Goal: Transaction & Acquisition: Obtain resource

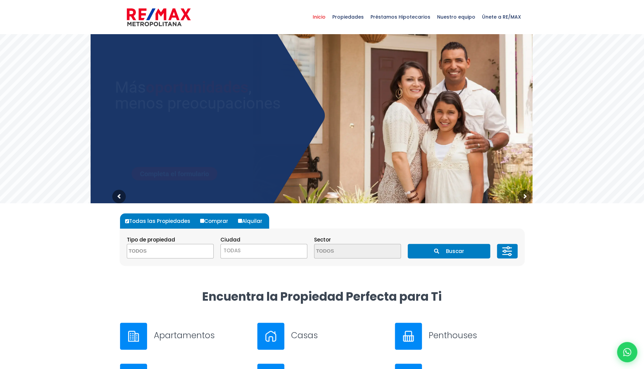
click at [186, 250] on textarea "Search" at bounding box center [160, 251] width 66 height 15
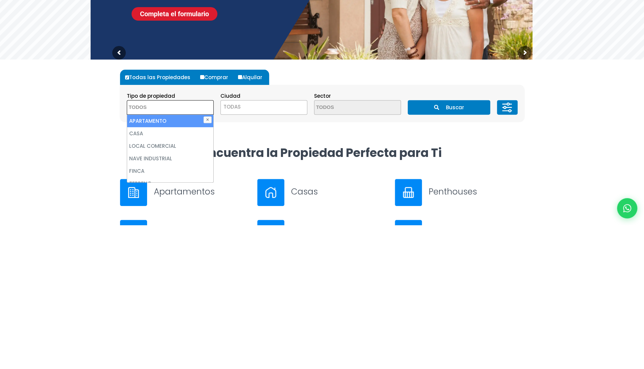
click at [182, 268] on li "APARTAMENTO" at bounding box center [170, 264] width 86 height 13
select select "apartment"
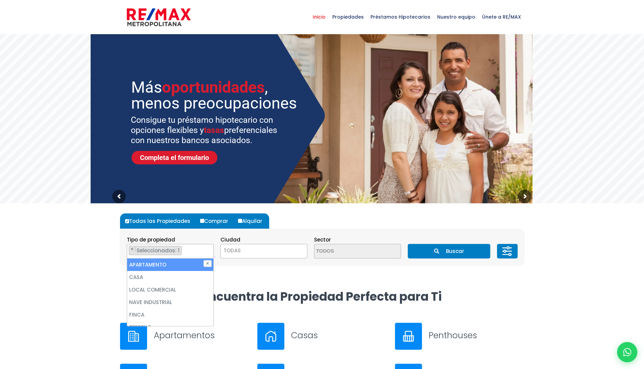
click at [265, 254] on span "TODAS" at bounding box center [264, 250] width 86 height 9
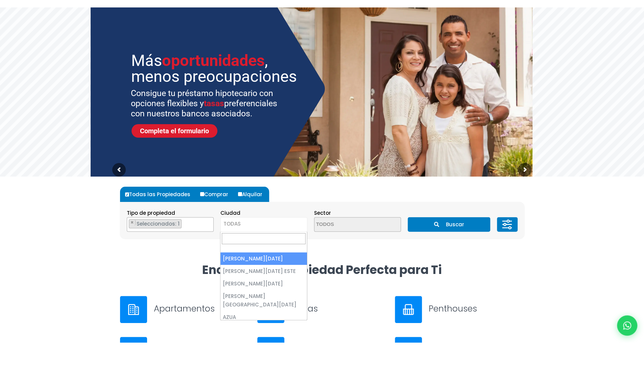
scroll to position [3, 0]
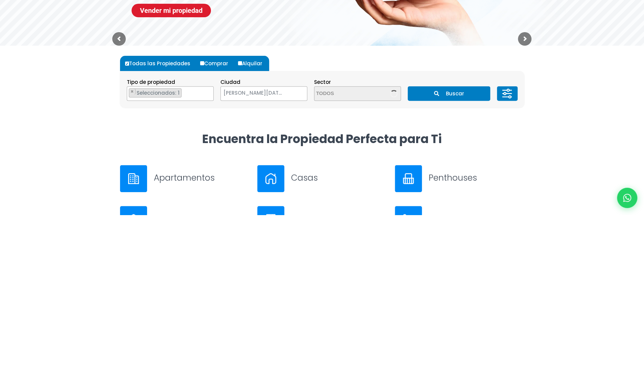
select select "1"
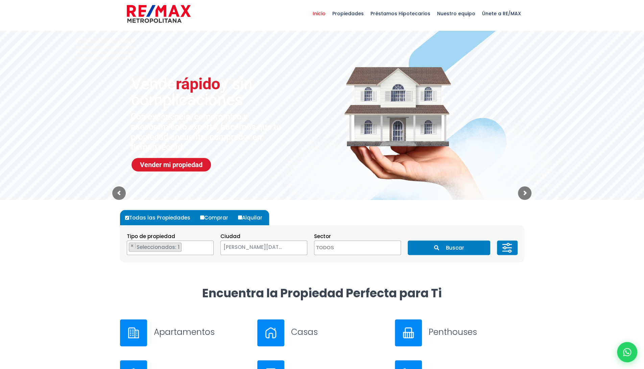
click at [365, 247] on textarea "Search" at bounding box center [347, 248] width 66 height 15
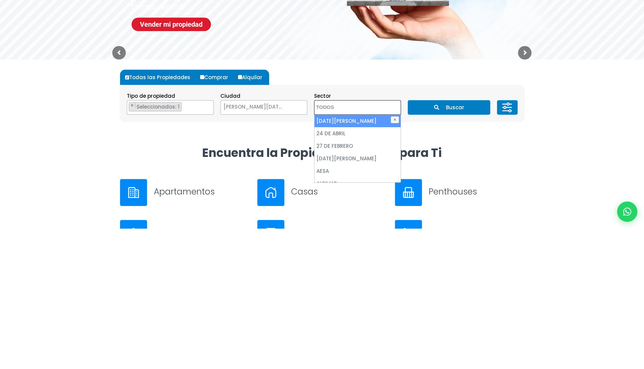
click at [502, 287] on h2 "Encuentra la Propiedad Perfecta para Ti" at bounding box center [322, 292] width 404 height 15
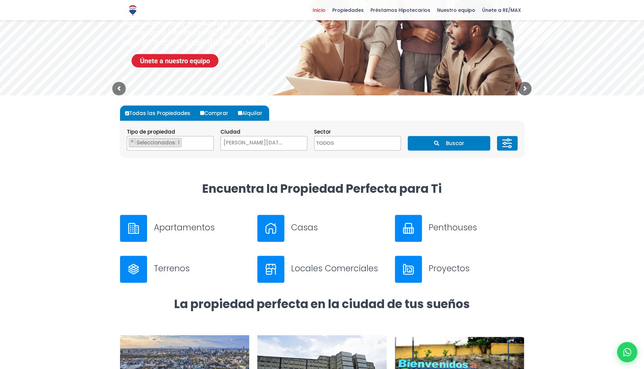
scroll to position [108, 0]
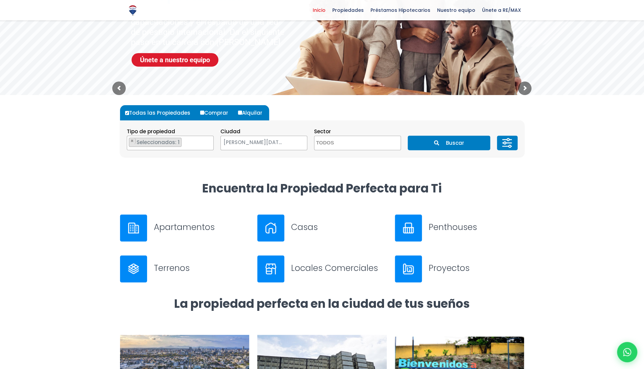
click at [454, 149] on button "Buscar" at bounding box center [449, 143] width 82 height 15
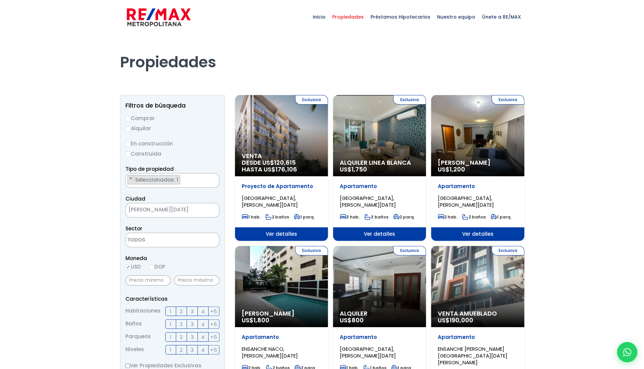
click at [128, 118] on input "Comprar" at bounding box center [127, 118] width 5 height 5
radio input "true"
click at [128, 128] on input "Alquilar" at bounding box center [127, 128] width 5 height 5
radio input "true"
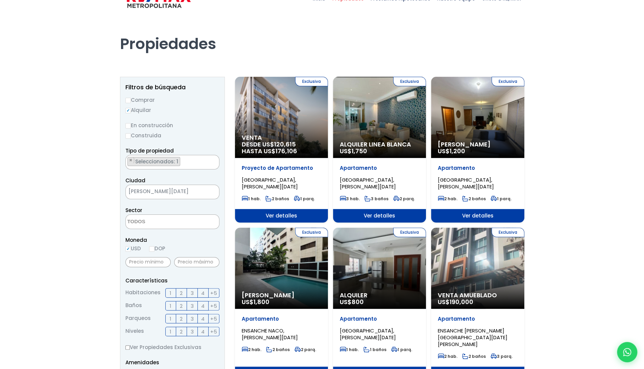
scroll to position [21, 0]
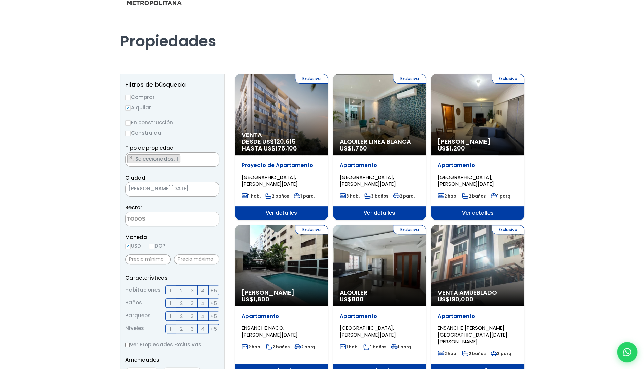
click at [154, 245] on input "DOP" at bounding box center [151, 245] width 5 height 5
radio input "true"
click at [170, 289] on span "1" at bounding box center [171, 290] width 2 height 8
click at [0, 0] on input "1" at bounding box center [0, 0] width 0 height 0
click at [181, 289] on span "2" at bounding box center [181, 290] width 3 height 8
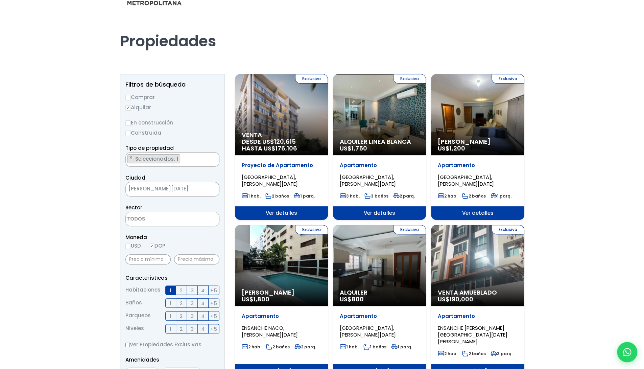
click at [0, 0] on input "2" at bounding box center [0, 0] width 0 height 0
click at [170, 304] on span "1" at bounding box center [171, 303] width 2 height 8
click at [0, 0] on input "1" at bounding box center [0, 0] width 0 height 0
click at [192, 302] on span "3" at bounding box center [192, 303] width 3 height 8
click at [0, 0] on input "3" at bounding box center [0, 0] width 0 height 0
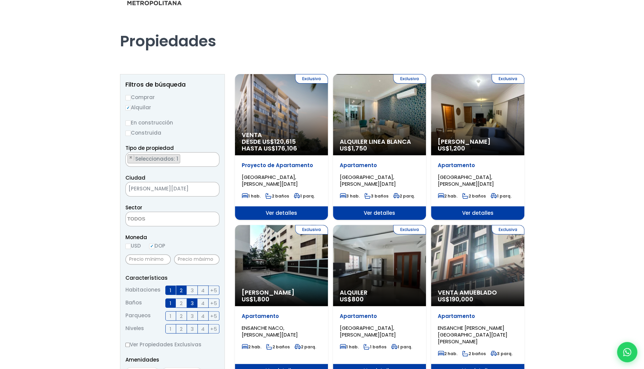
click at [181, 300] on span "2" at bounding box center [181, 303] width 3 height 8
click at [0, 0] on input "2" at bounding box center [0, 0] width 0 height 0
click at [202, 302] on span "4" at bounding box center [202, 303] width 3 height 8
click at [0, 0] on input "4" at bounding box center [0, 0] width 0 height 0
click at [209, 303] on label "+5" at bounding box center [214, 302] width 11 height 9
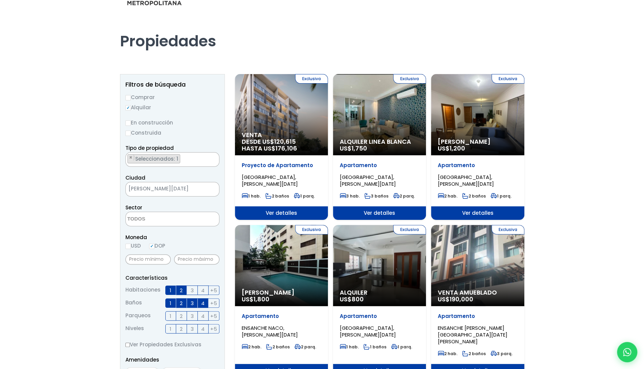
click at [0, 0] on input "+5" at bounding box center [0, 0] width 0 height 0
click at [213, 301] on span "+5" at bounding box center [213, 303] width 7 height 8
click at [0, 0] on input "+5" at bounding box center [0, 0] width 0 height 0
click at [203, 302] on span "4" at bounding box center [202, 303] width 3 height 8
click at [0, 0] on input "4" at bounding box center [0, 0] width 0 height 0
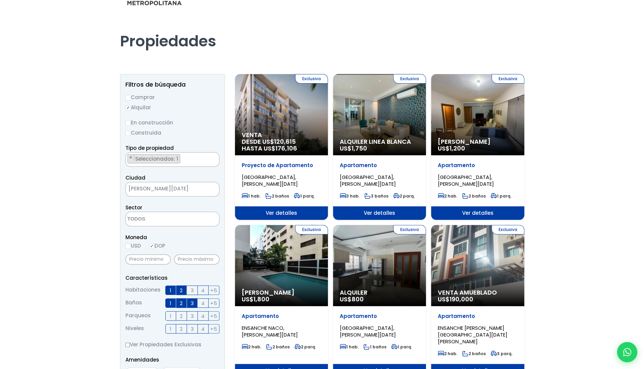
click at [192, 289] on span "3" at bounding box center [192, 290] width 3 height 8
click at [0, 0] on input "3" at bounding box center [0, 0] width 0 height 0
click at [170, 315] on span "1" at bounding box center [171, 316] width 2 height 8
click at [0, 0] on input "1" at bounding box center [0, 0] width 0 height 0
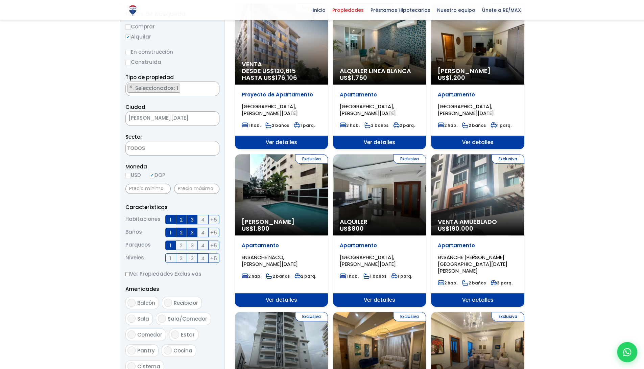
scroll to position [97, 0]
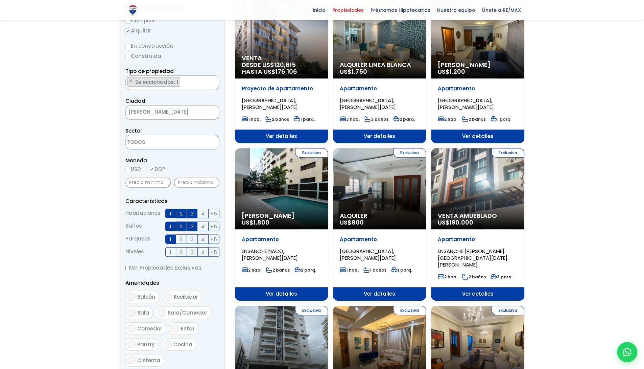
click at [133, 296] on input "Balcón" at bounding box center [131, 296] width 8 height 8
checkbox input "true"
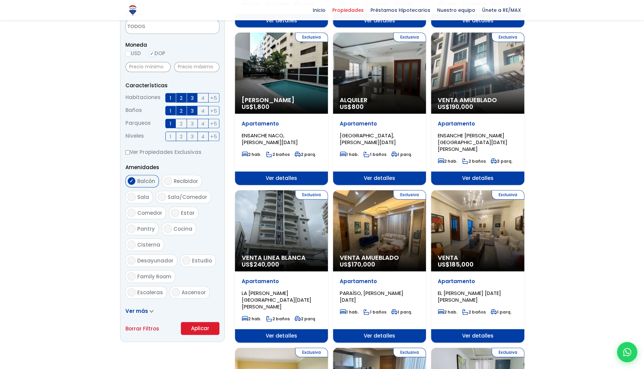
scroll to position [216, 0]
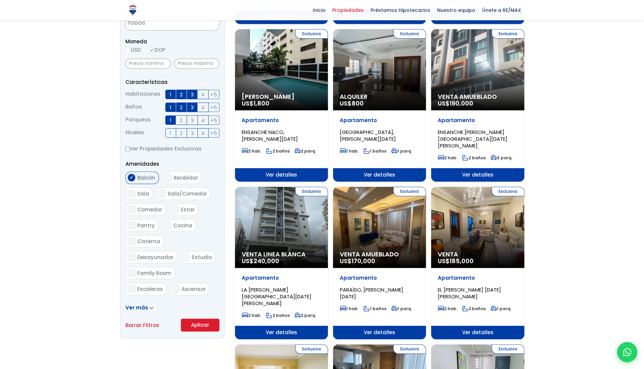
click at [202, 329] on button "Aplicar" at bounding box center [200, 324] width 39 height 13
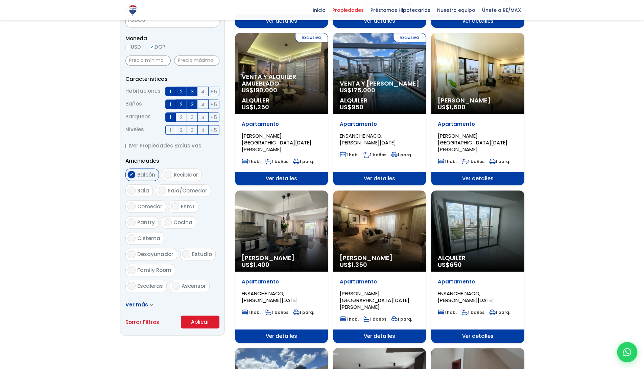
scroll to position [220, 0]
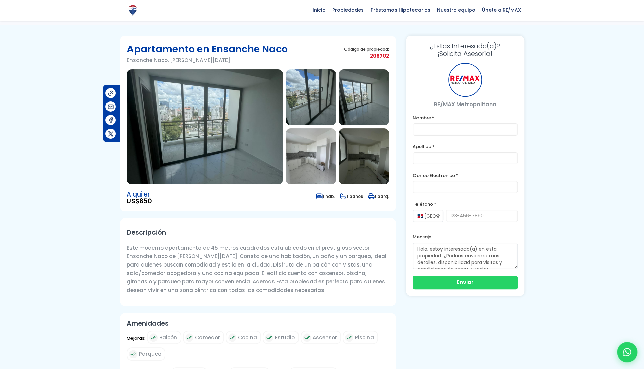
scroll to position [13, 0]
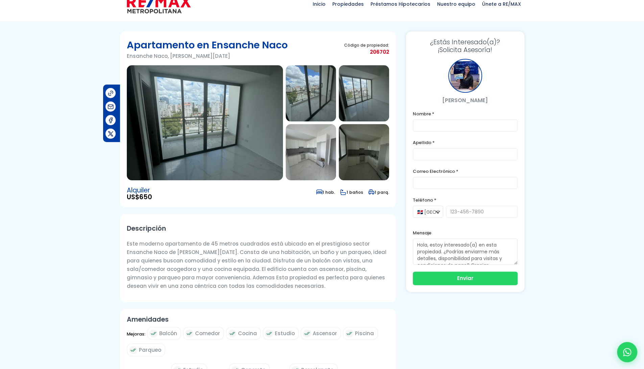
click at [213, 124] on img at bounding box center [205, 122] width 156 height 115
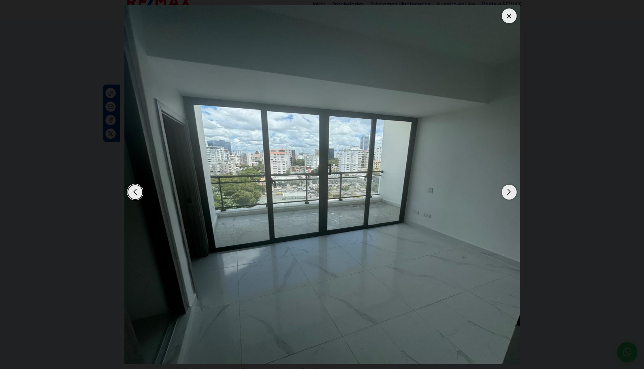
click at [507, 195] on div "Next slide" at bounding box center [509, 192] width 15 height 15
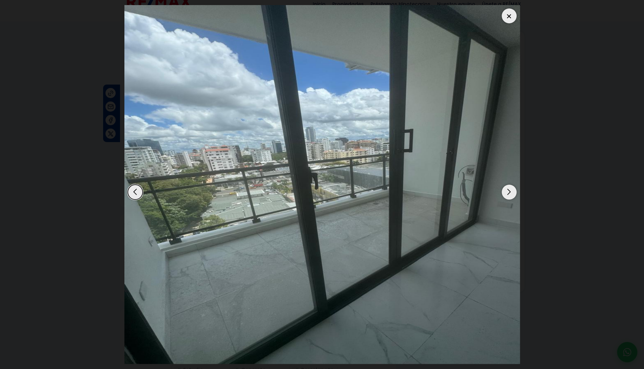
click at [510, 191] on div "Next slide" at bounding box center [509, 192] width 15 height 15
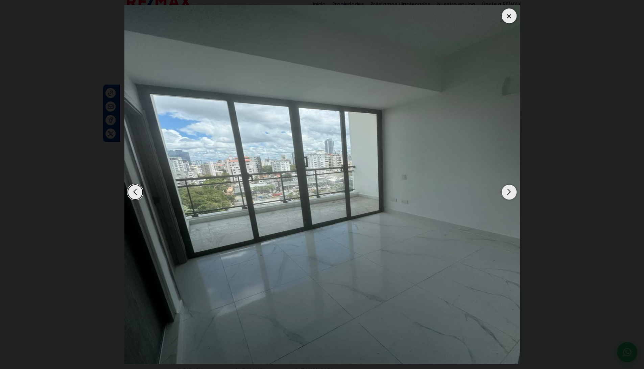
click at [509, 193] on div "Next slide" at bounding box center [509, 192] width 15 height 15
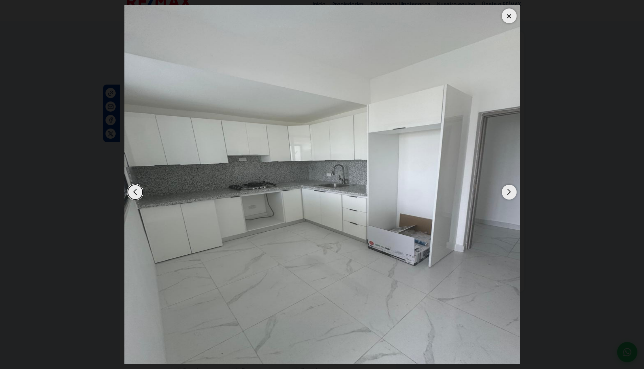
click at [509, 193] on div "Next slide" at bounding box center [509, 192] width 15 height 15
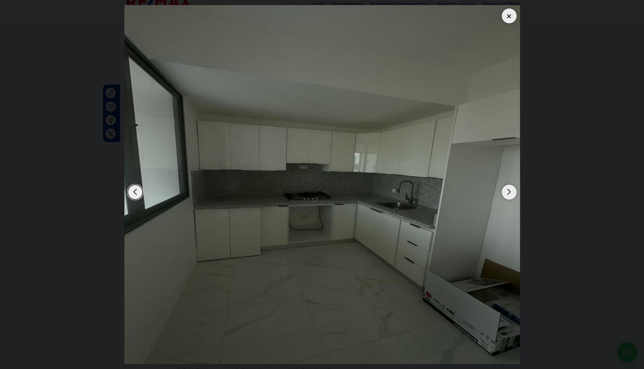
click at [511, 193] on div "Next slide" at bounding box center [509, 192] width 15 height 15
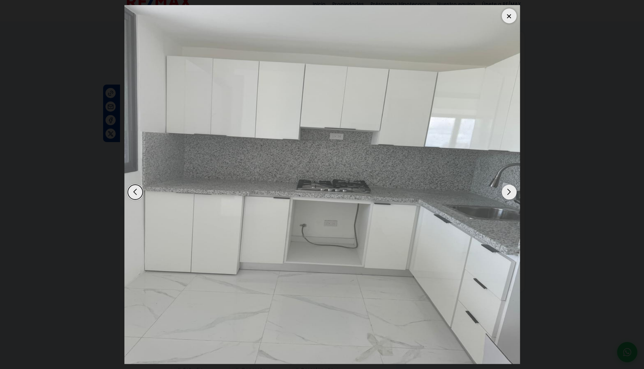
click at [509, 192] on div "Next slide" at bounding box center [509, 192] width 15 height 15
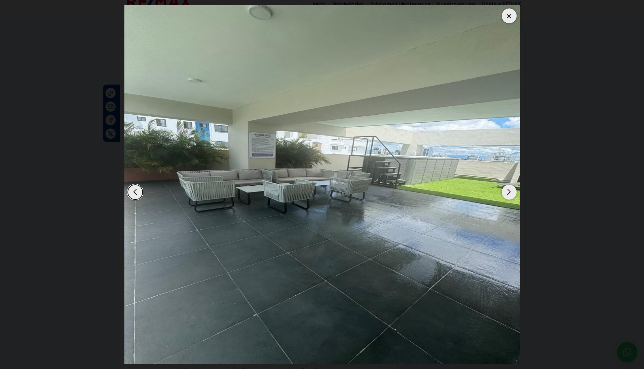
click at [510, 193] on div "Next slide" at bounding box center [509, 192] width 15 height 15
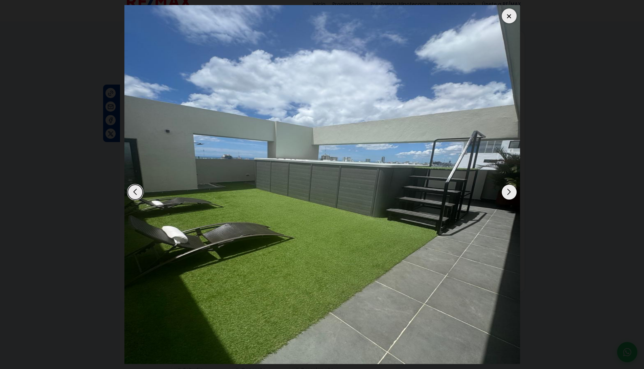
click at [508, 193] on div "Next slide" at bounding box center [509, 192] width 15 height 15
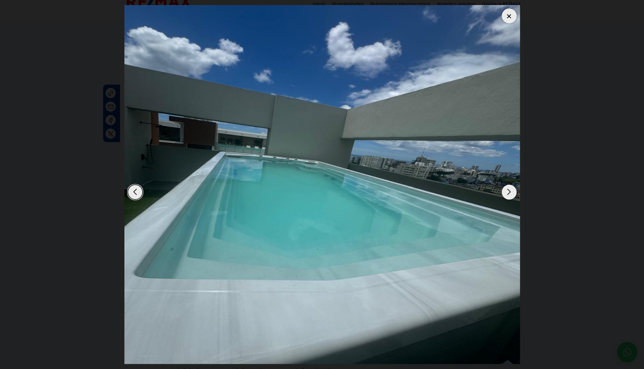
click at [509, 193] on div "Next slide" at bounding box center [509, 192] width 15 height 15
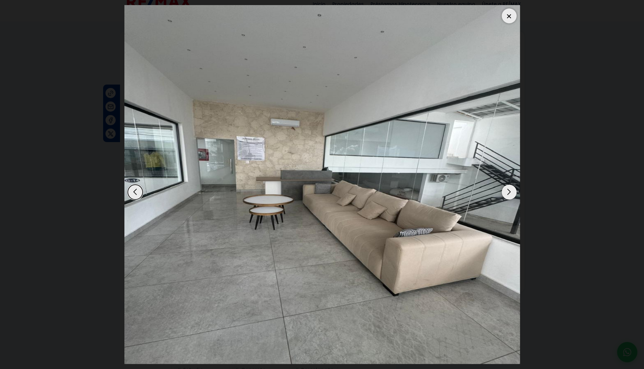
click at [508, 192] on div "Next slide" at bounding box center [509, 192] width 15 height 15
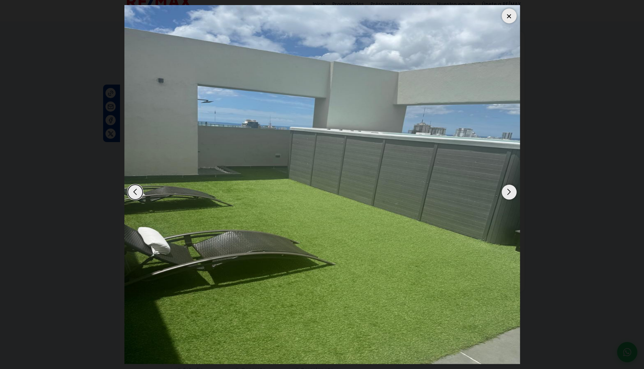
click at [508, 191] on div "Next slide" at bounding box center [509, 192] width 15 height 15
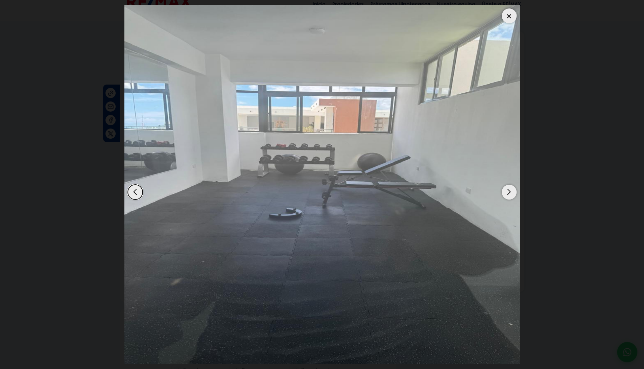
click at [506, 194] on div "Next slide" at bounding box center [509, 192] width 15 height 15
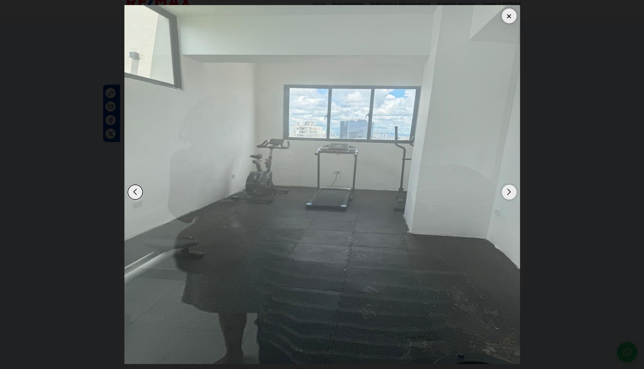
click at [509, 191] on div "Next slide" at bounding box center [509, 192] width 15 height 15
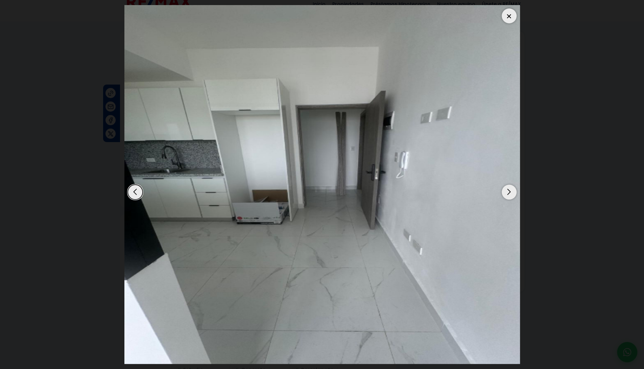
click at [506, 194] on div "Next slide" at bounding box center [509, 192] width 15 height 15
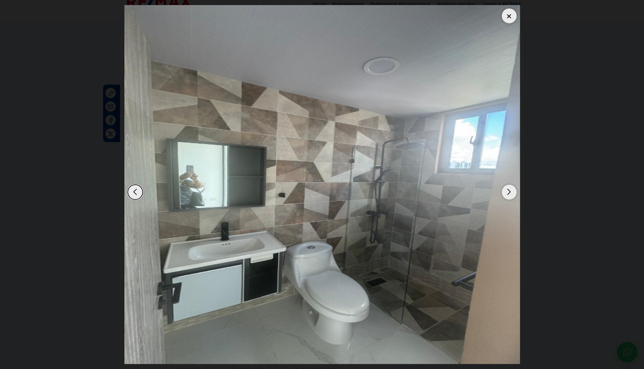
click at [512, 22] on div at bounding box center [509, 15] width 15 height 15
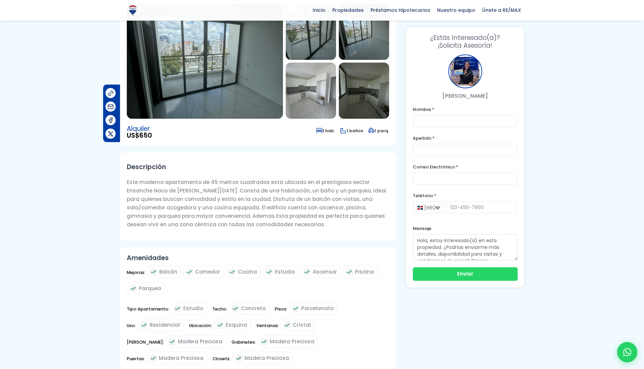
scroll to position [76, 0]
